Goal: Communication & Community: Answer question/provide support

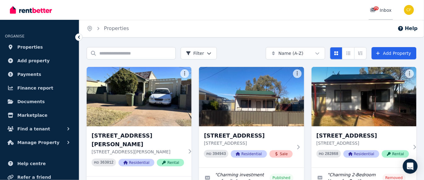
click at [376, 7] on span "75" at bounding box center [376, 8] width 5 height 4
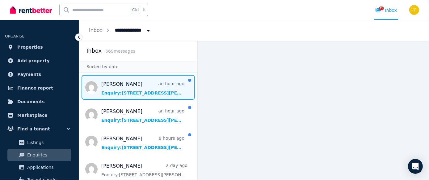
click at [134, 90] on span "Message list" at bounding box center [138, 87] width 118 height 25
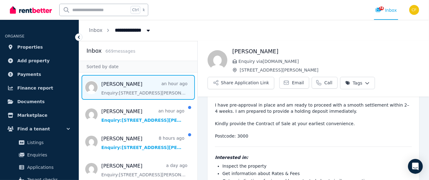
scroll to position [55, 0]
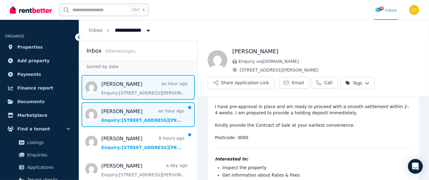
click at [154, 123] on span "Message list" at bounding box center [138, 114] width 118 height 25
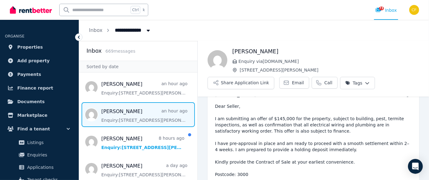
scroll to position [18, 0]
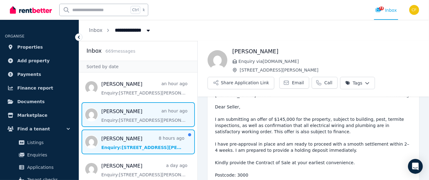
click at [118, 142] on span "Message list" at bounding box center [138, 141] width 118 height 25
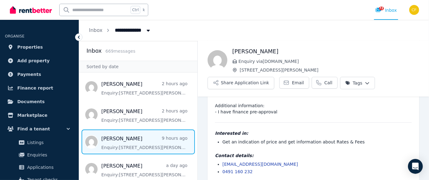
scroll to position [69, 0]
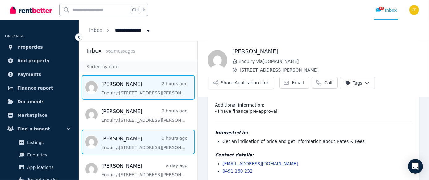
click at [154, 78] on span "Message list" at bounding box center [138, 87] width 118 height 25
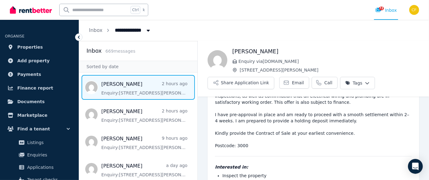
scroll to position [51, 0]
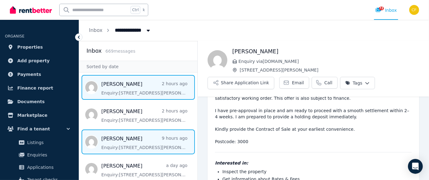
click at [126, 144] on span "Message list" at bounding box center [138, 141] width 118 height 25
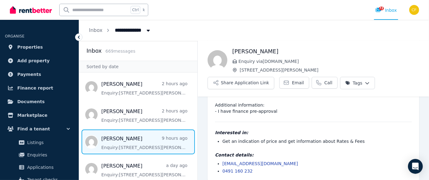
click at [255, 161] on link "[EMAIL_ADDRESS][DOMAIN_NAME]" at bounding box center [261, 163] width 76 height 5
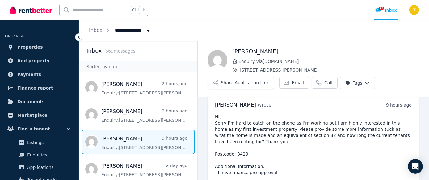
scroll to position [9, 0]
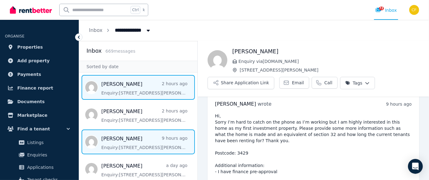
click at [128, 89] on span "Message list" at bounding box center [138, 87] width 118 height 25
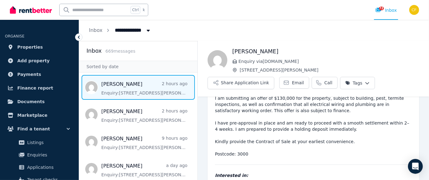
scroll to position [40, 0]
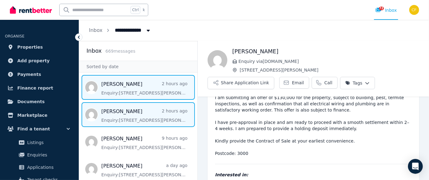
click at [139, 116] on span "Message list" at bounding box center [138, 114] width 118 height 25
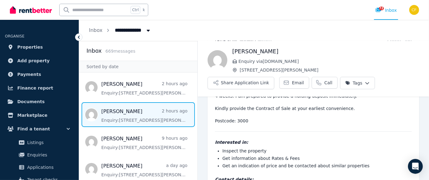
scroll to position [73, 0]
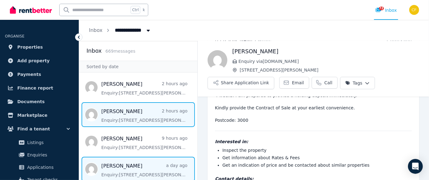
click at [123, 170] on span "Message list" at bounding box center [138, 168] width 118 height 25
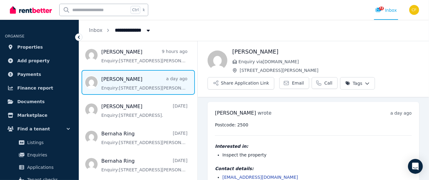
scroll to position [89, 0]
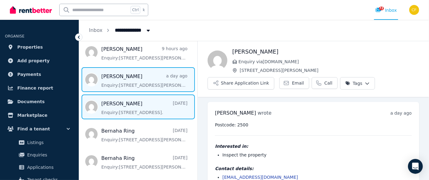
click at [107, 105] on span "Message list" at bounding box center [138, 106] width 118 height 25
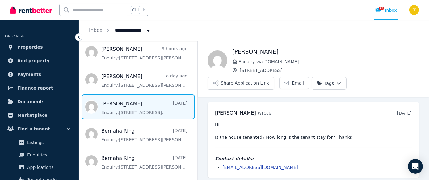
scroll to position [2, 0]
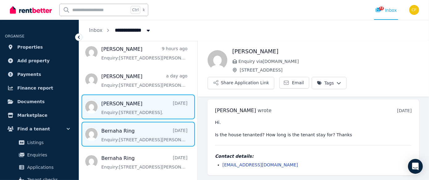
click at [117, 139] on span "Message list" at bounding box center [138, 134] width 118 height 25
